Goal: Information Seeking & Learning: Understand process/instructions

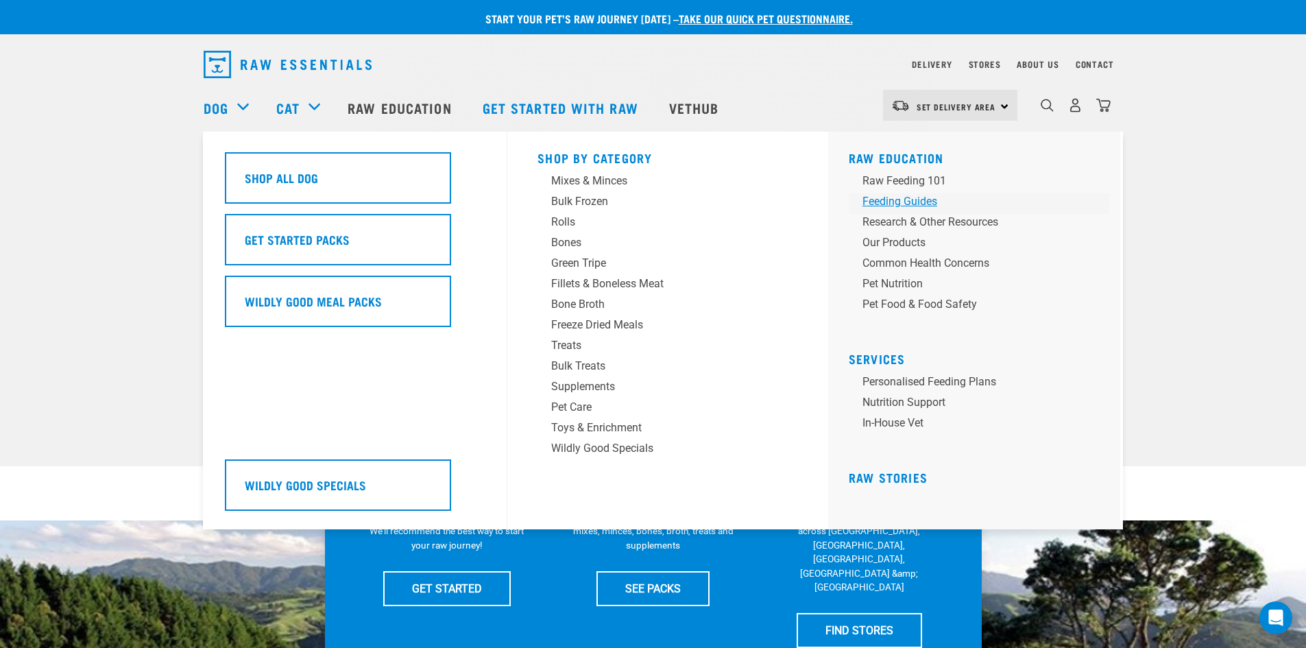
click at [882, 195] on div "Feeding Guides" at bounding box center [969, 201] width 214 height 16
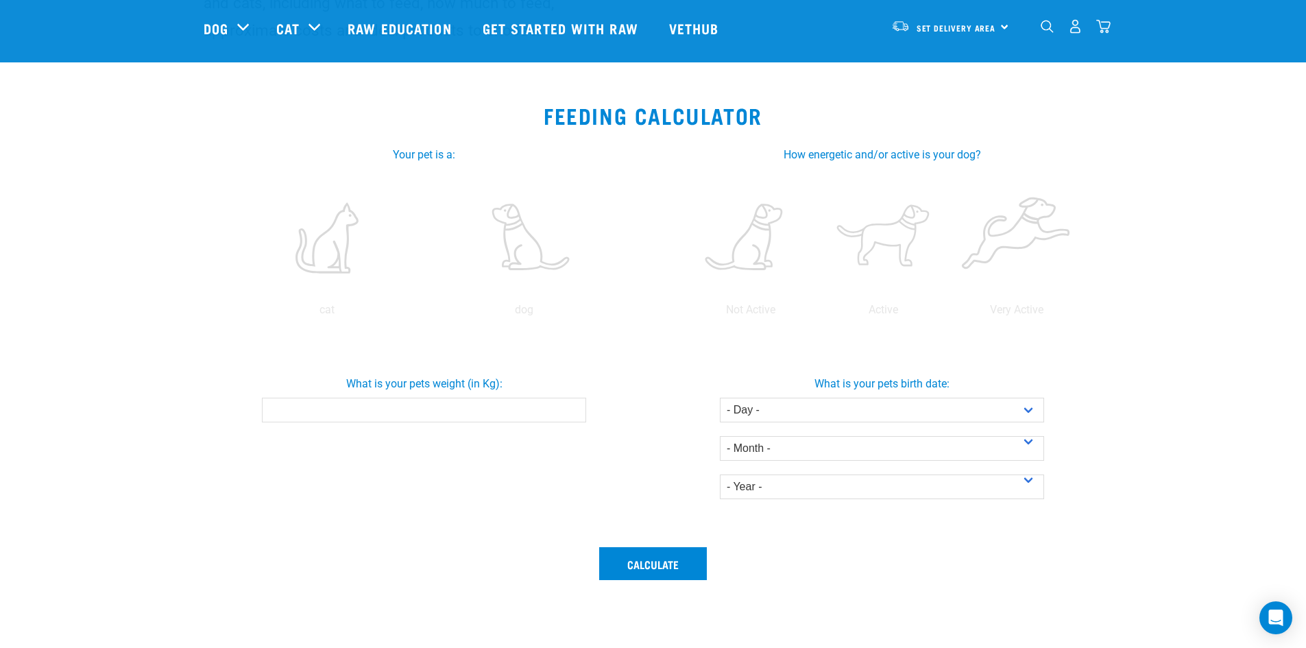
scroll to position [206, 0]
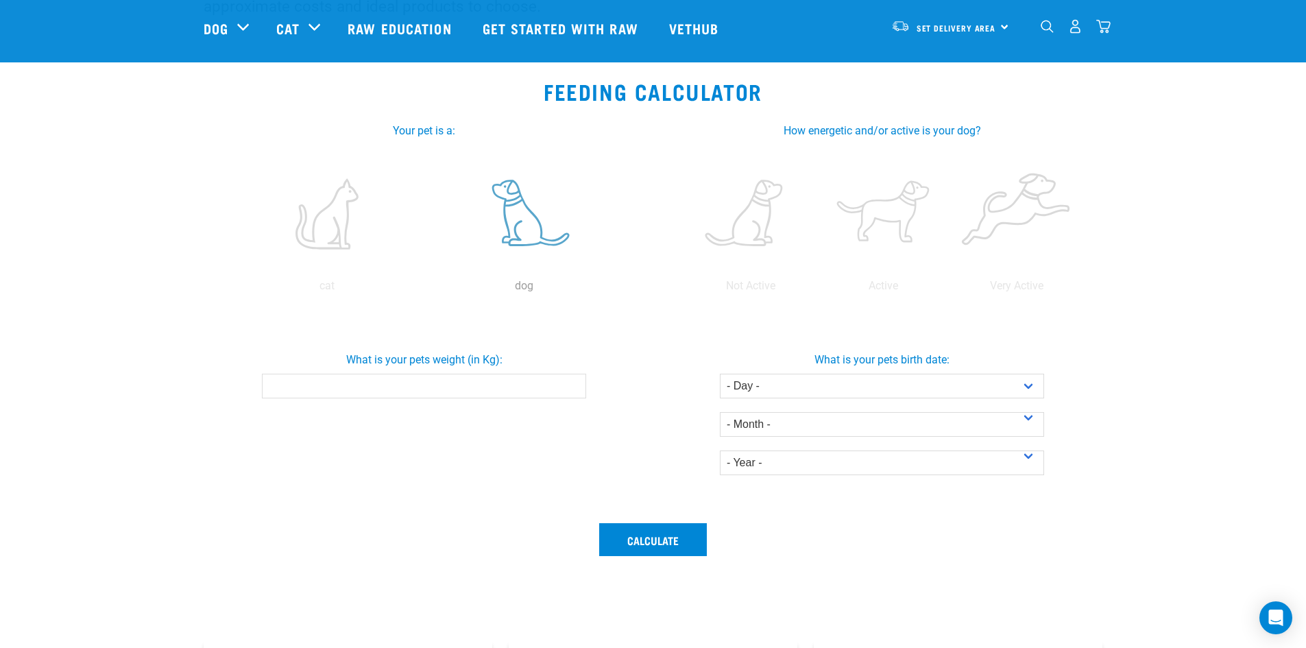
click at [528, 234] on label at bounding box center [523, 214] width 191 height 117
click at [426, 289] on input "radio" at bounding box center [426, 289] width 0 height 0
click at [528, 234] on label at bounding box center [523, 214] width 191 height 117
click at [426, 289] on input "radio" at bounding box center [426, 289] width 0 height 0
click at [417, 382] on input "What is your pets weight (in Kg):" at bounding box center [424, 386] width 324 height 25
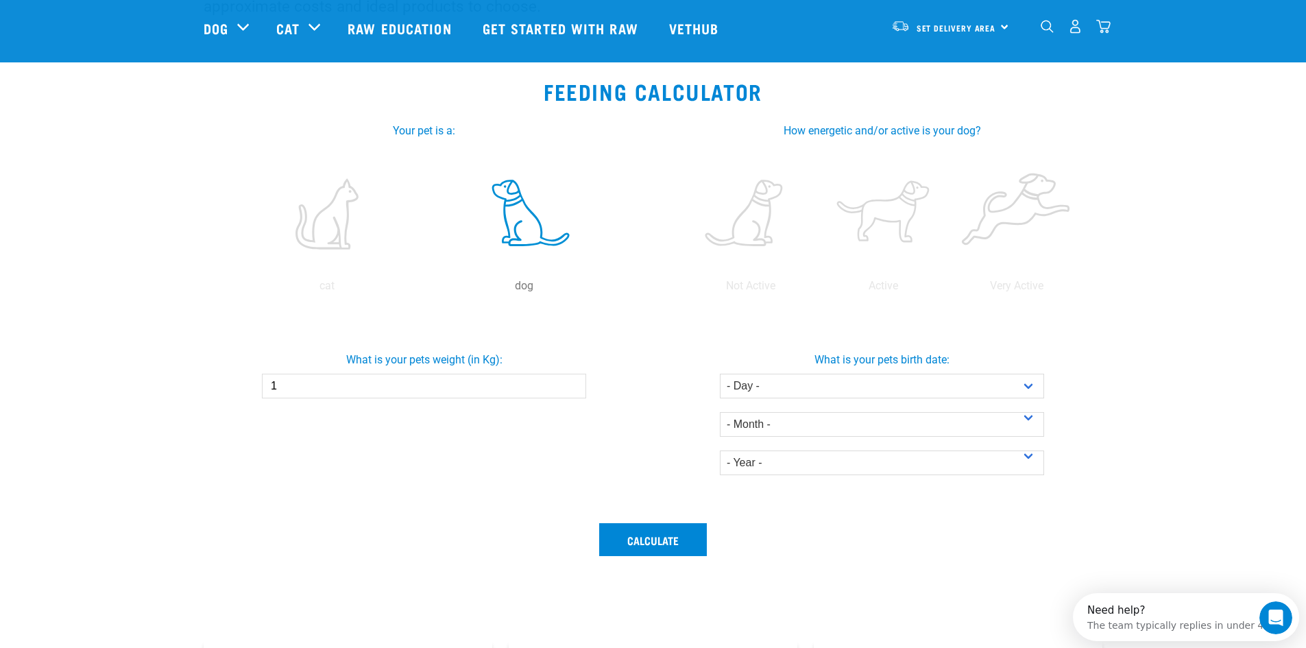
scroll to position [0, 0]
type input "1.7"
click at [890, 382] on select "- Day - 1 2 3 4 5 6 7 8 9 10 11 12 13 14 15 16 17 18 19 20 21 22 23 24 25 26 27" at bounding box center [882, 386] width 324 height 25
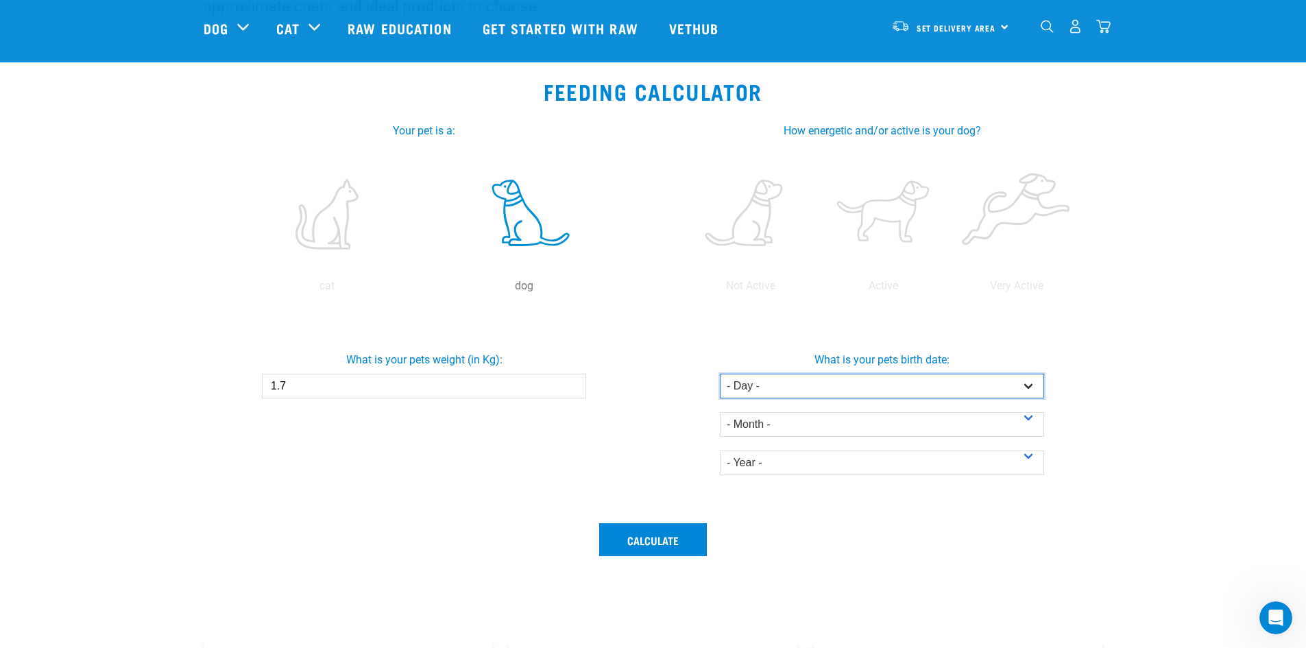
select select "12"
click at [720, 374] on select "- Day - 1 2 3 4 5 6 7 8 9 10 11 12 13 14 15 16 17 18 19 20 21 22 23 24 25 26 27" at bounding box center [882, 386] width 324 height 25
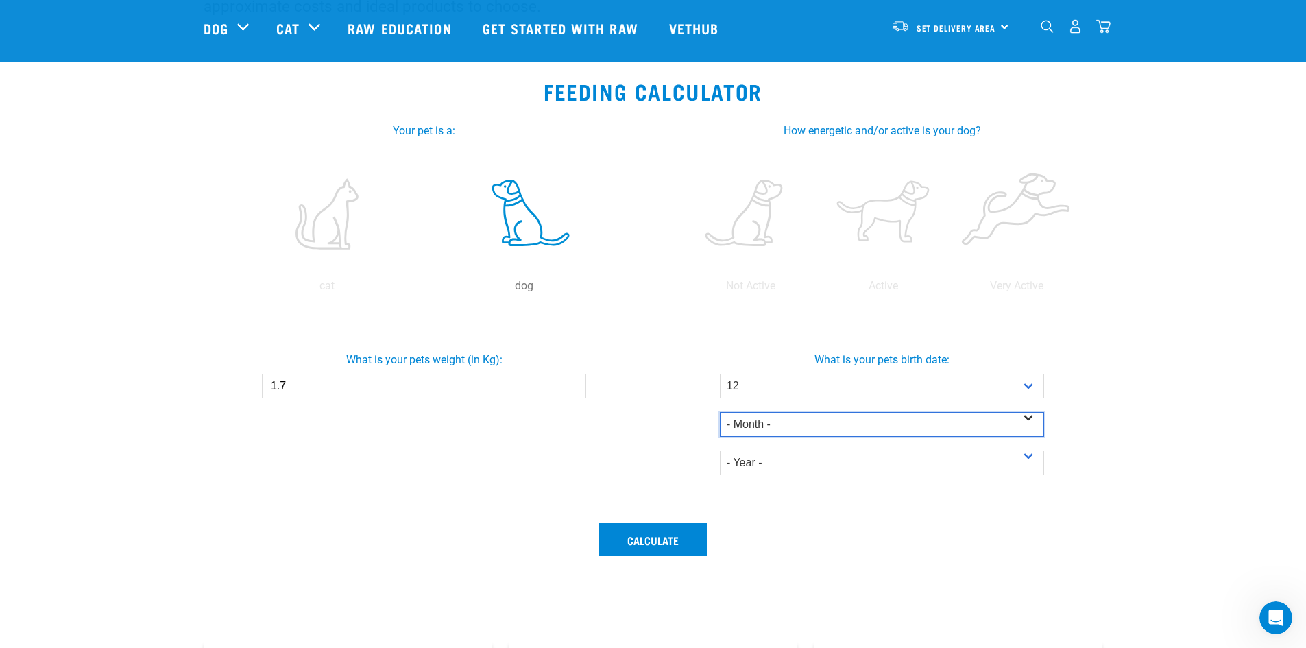
click at [879, 426] on select "- Month - January February March April May June July August September October N…" at bounding box center [882, 424] width 324 height 25
select select "August"
click at [720, 412] on select "- Month - January February March April May June July August September October N…" at bounding box center [882, 424] width 324 height 25
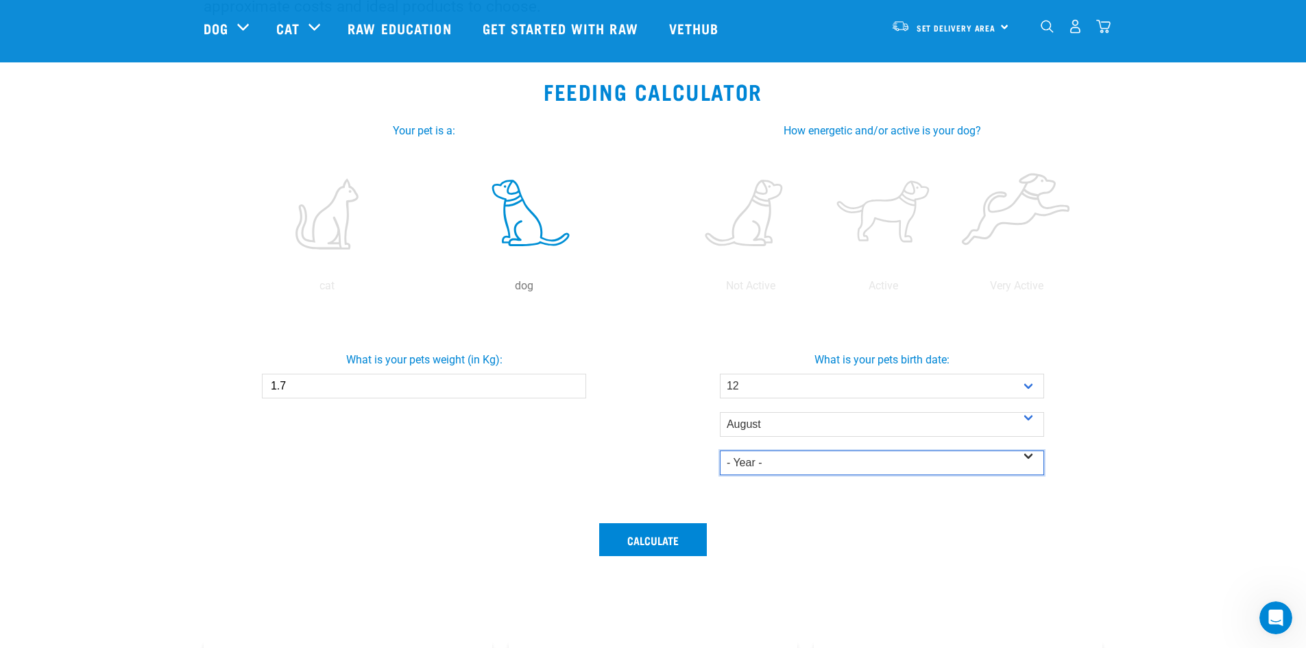
click at [819, 466] on select "- Year - 2025 2024 2023 2022 2021 2020 2019 2018 2017 2016 2015 2014" at bounding box center [882, 462] width 324 height 25
select select "2025"
click at [720, 450] on select "- Year - 2025 2024 2023 2022 2021 2020 2019 2018 2017 2016 2015 2014" at bounding box center [882, 462] width 324 height 25
click at [657, 538] on button "Calculate" at bounding box center [653, 539] width 108 height 33
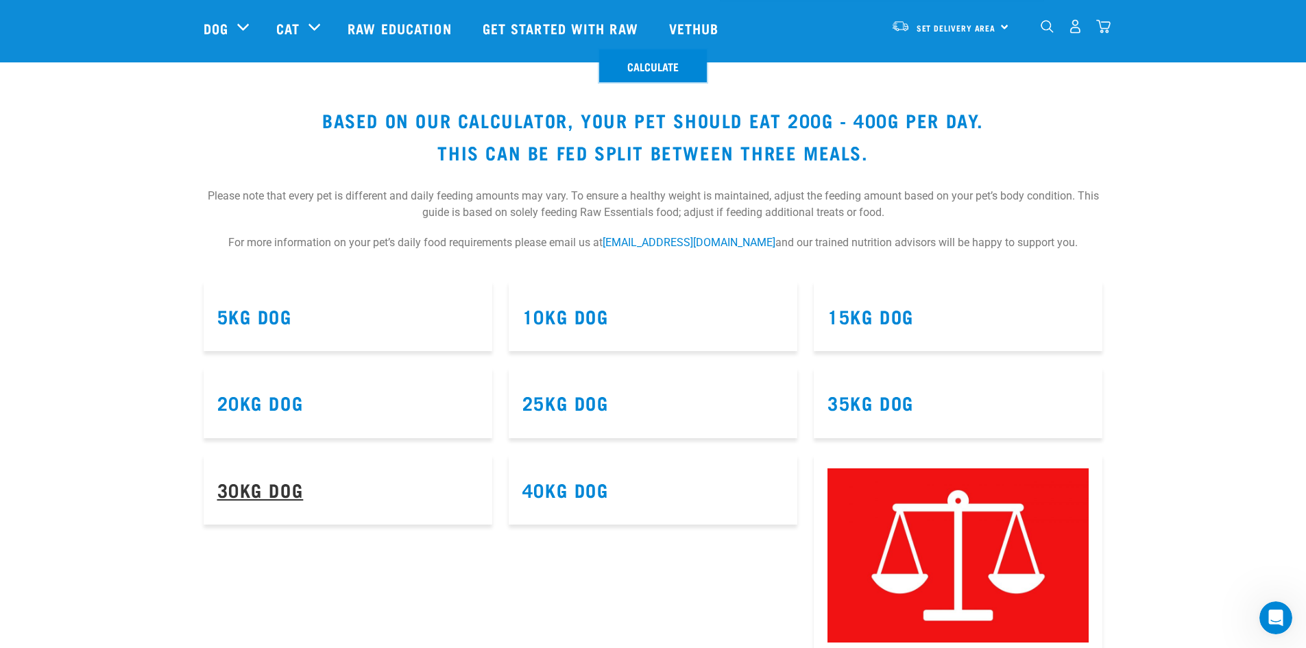
scroll to position [685, 0]
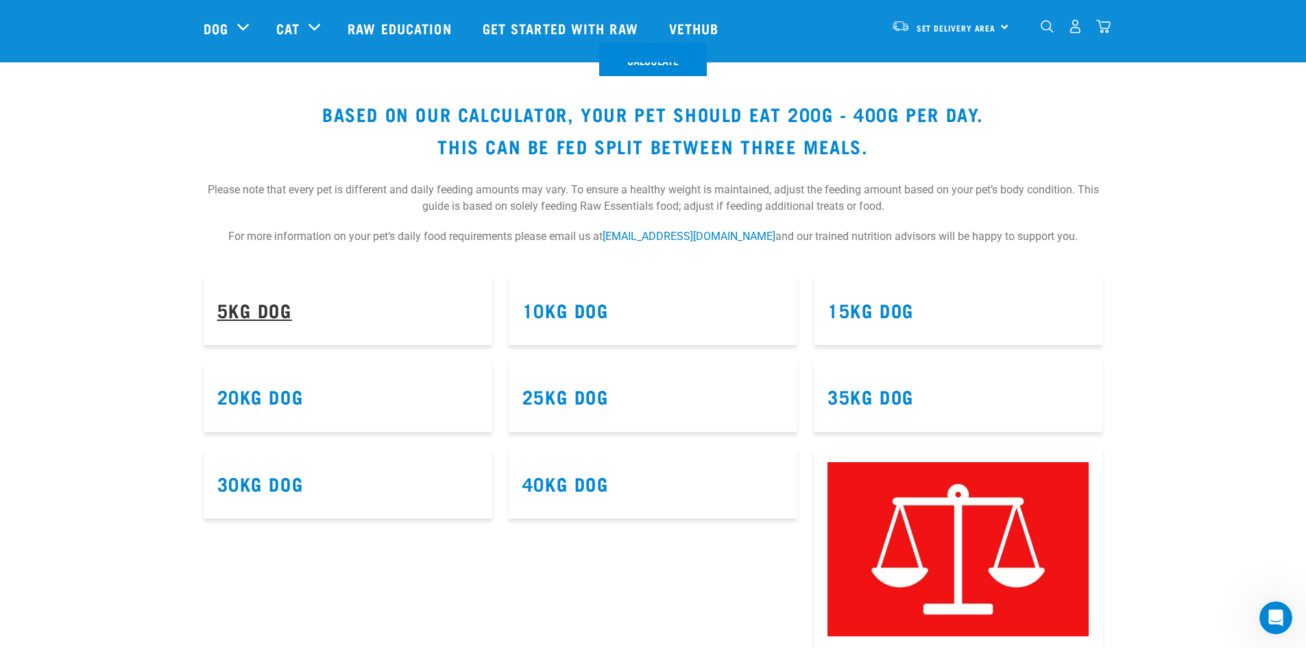
click at [271, 310] on link "5kg Dog" at bounding box center [254, 309] width 75 height 10
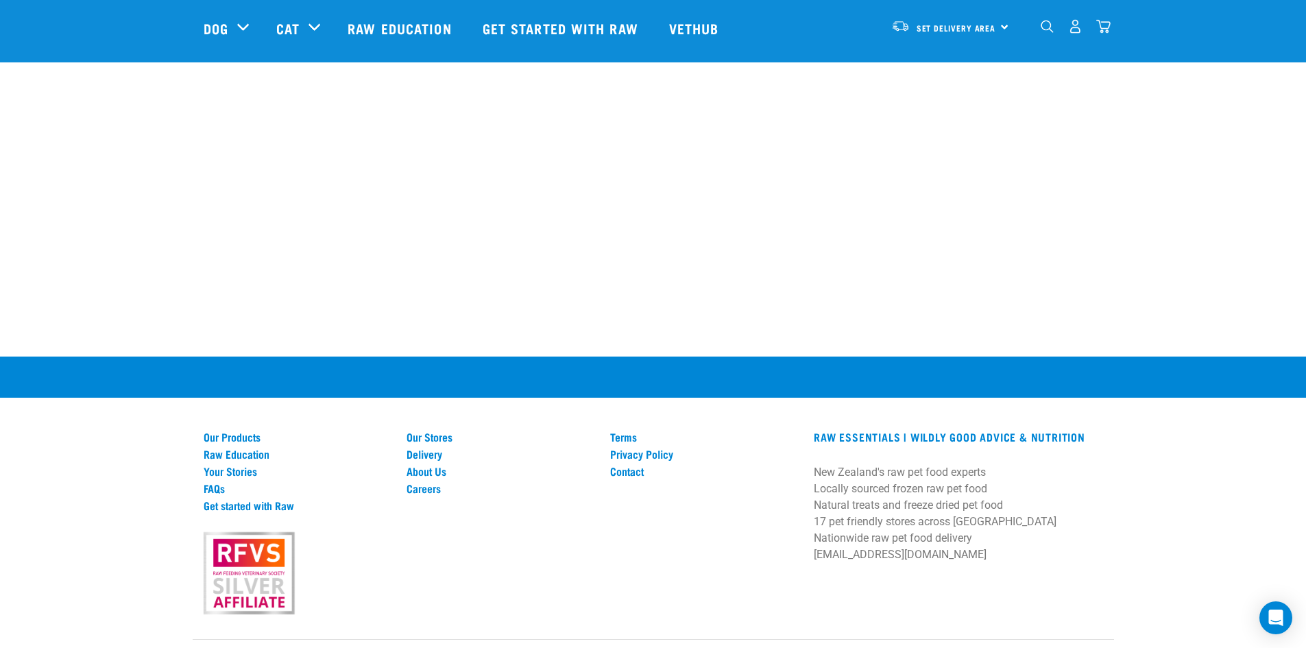
scroll to position [1087, 0]
